Goal: Information Seeking & Learning: Learn about a topic

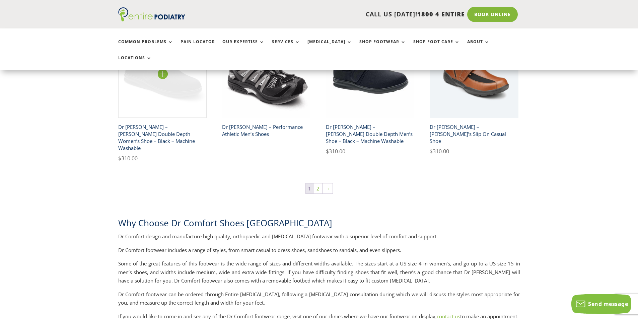
scroll to position [1152, 0]
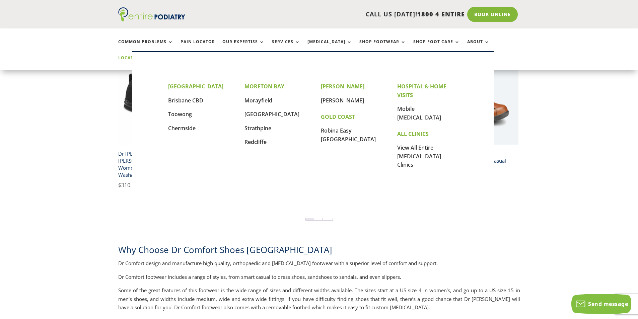
click at [152, 56] on link "Locations" at bounding box center [134, 63] width 33 height 14
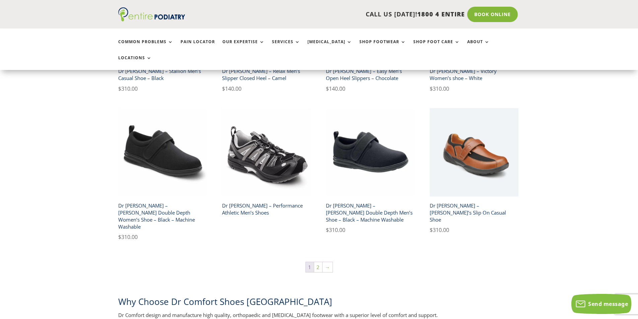
scroll to position [1093, 0]
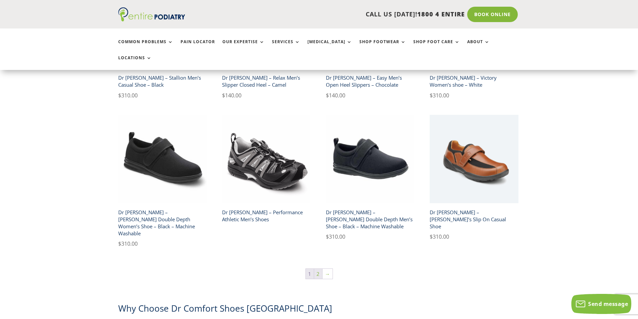
click at [316, 269] on link "2" at bounding box center [318, 274] width 8 height 10
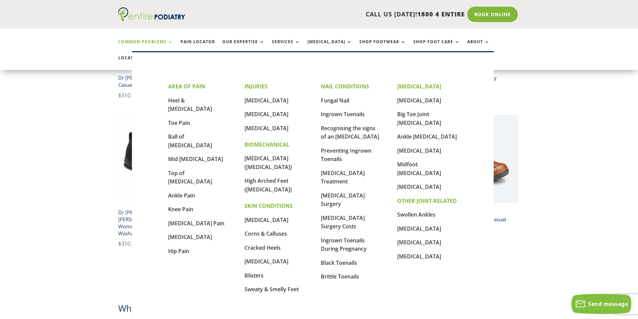
click at [139, 42] on link "Common Problems" at bounding box center [145, 47] width 55 height 14
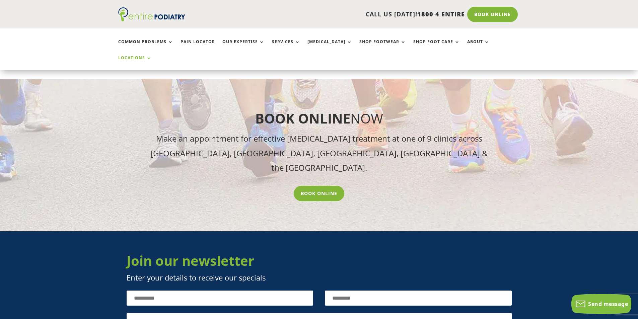
scroll to position [1125, 0]
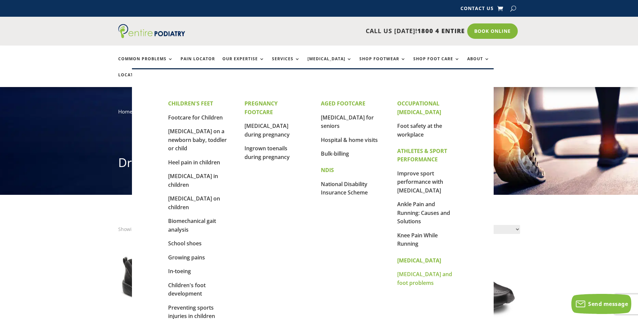
click at [415, 273] on link "[MEDICAL_DATA] and foot problems" at bounding box center [424, 279] width 55 height 16
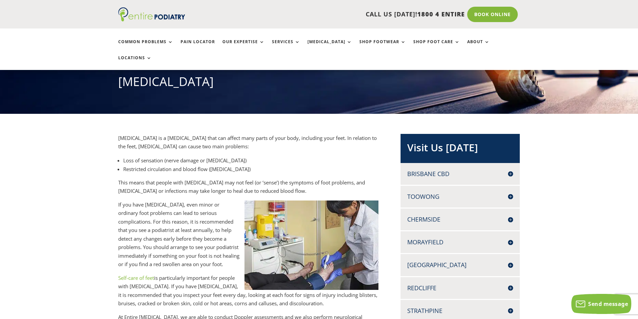
scroll to position [80, 0]
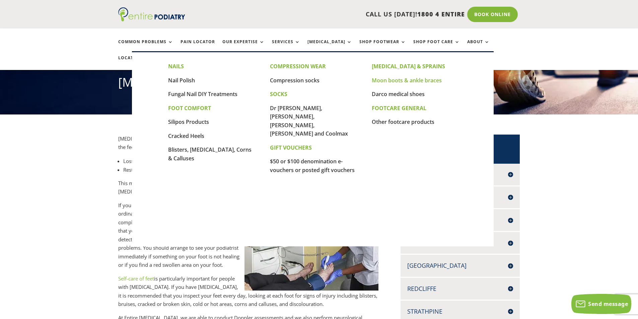
click at [394, 81] on link "Moon boots & ankle braces" at bounding box center [407, 80] width 70 height 7
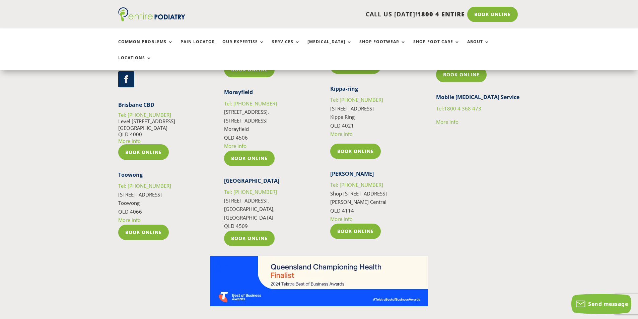
scroll to position [1222, 0]
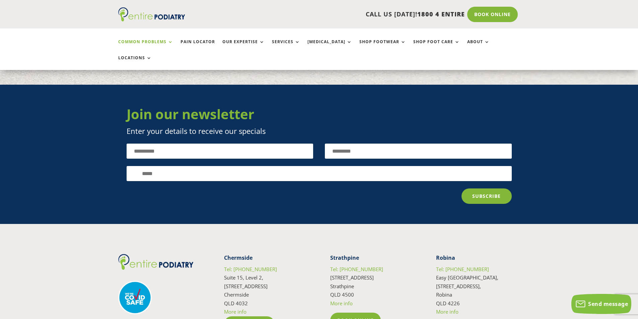
scroll to position [1500, 0]
